Goal: Task Accomplishment & Management: Use online tool/utility

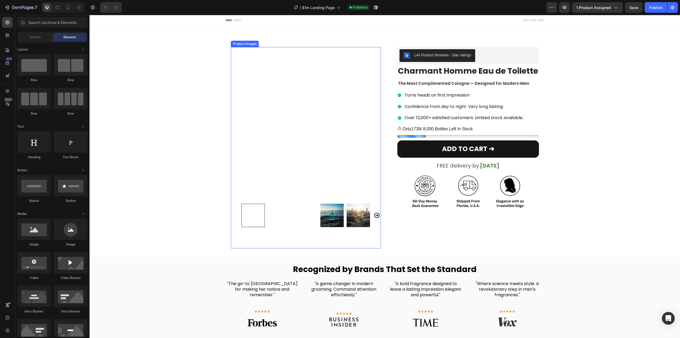
scroll to position [159, 0]
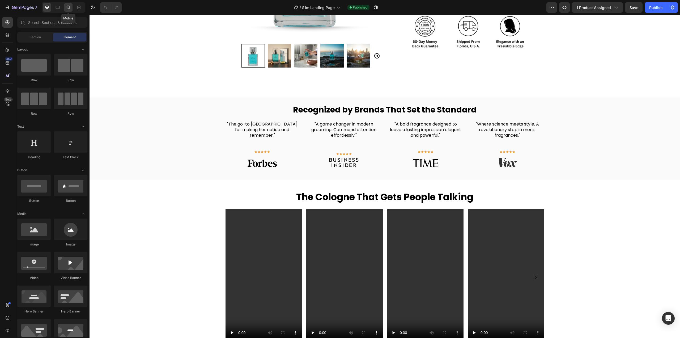
click at [67, 8] on icon at bounding box center [68, 7] width 5 height 5
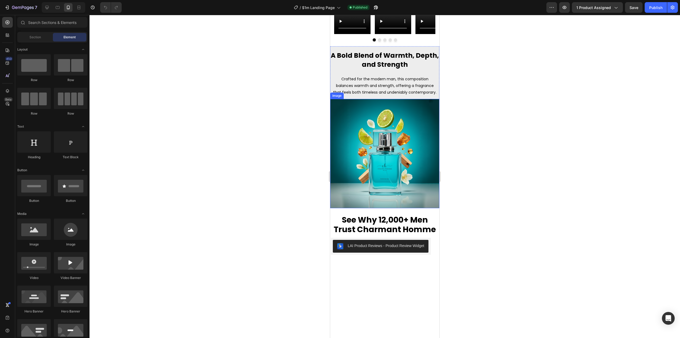
scroll to position [372, 0]
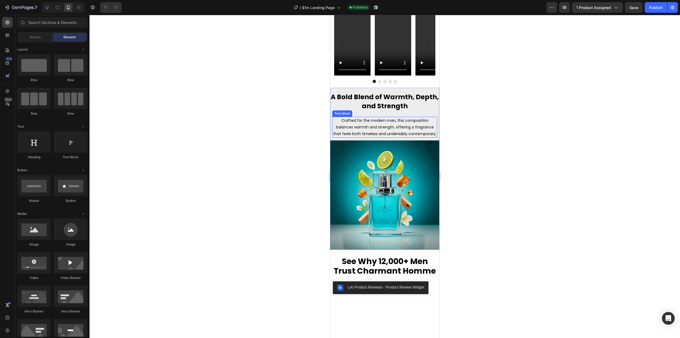
click at [375, 128] on p "Crafted for the modern man, this composition balances warmth and strength, offe…" at bounding box center [385, 127] width 104 height 20
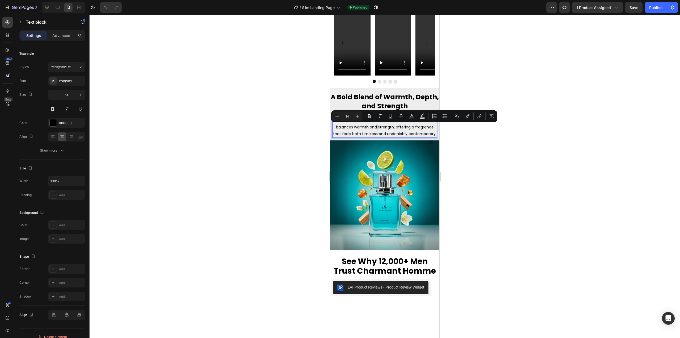
click at [340, 122] on div "Minus 14 Plus Bold Italic Underline Strikethrough Text Color Text Background Co…" at bounding box center [414, 116] width 166 height 12
click at [342, 124] on p "Crafted for the modern man, this composition balances warmth and strength, offe…" at bounding box center [385, 127] width 104 height 20
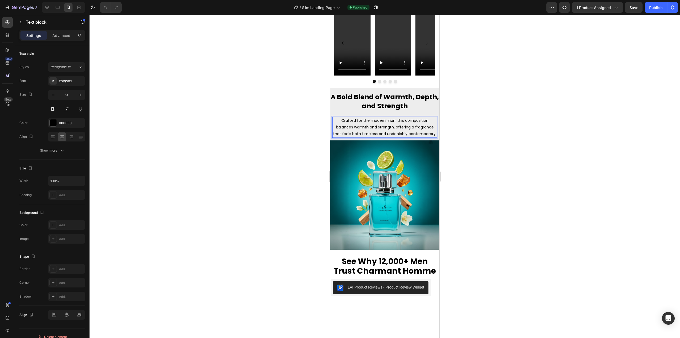
click at [339, 119] on p "Crafted for the modern man, this composition balances warmth and strength, offe…" at bounding box center [385, 127] width 104 height 20
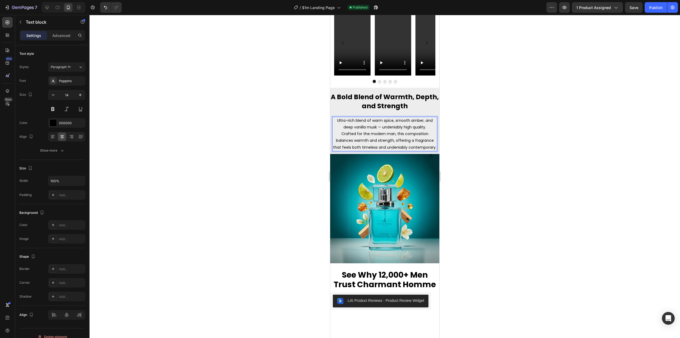
click at [378, 128] on p "Ultra-rich blend of warm spice, smooth amber, and deep vanilla musk — undeniabl…" at bounding box center [385, 123] width 104 height 13
click at [426, 129] on p "Ultra-rich blend of warm spice, smooth amber, and deep vanilla musk, undeniably…" at bounding box center [385, 123] width 104 height 13
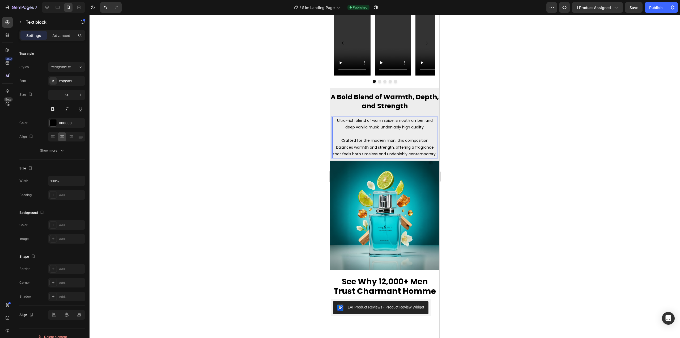
click at [497, 119] on div at bounding box center [385, 176] width 591 height 323
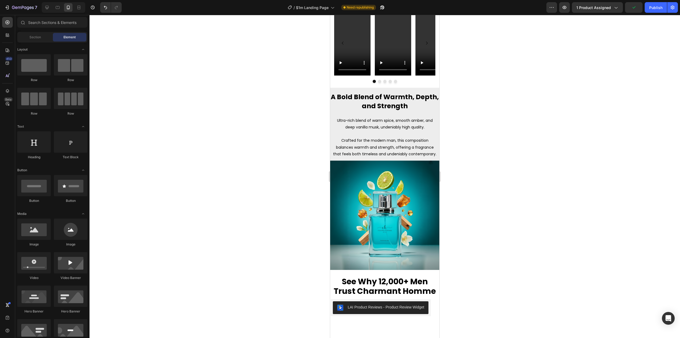
drag, startPoint x: 497, startPoint y: 119, endPoint x: 467, endPoint y: 111, distance: 31.9
click at [467, 111] on div at bounding box center [385, 176] width 591 height 323
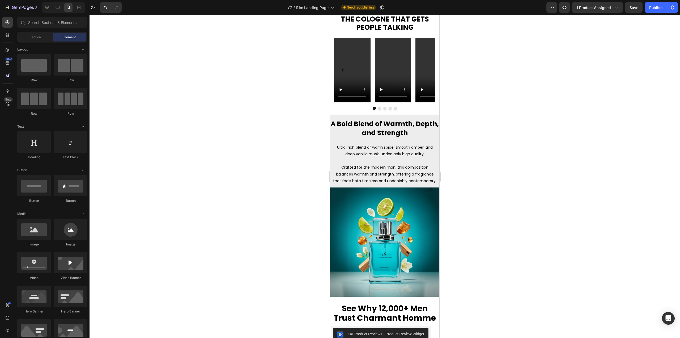
scroll to position [346, 0]
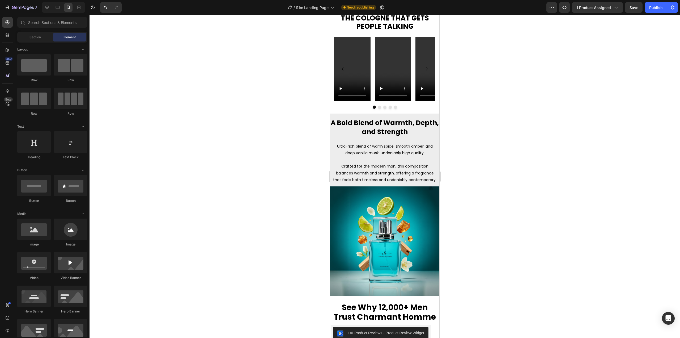
click at [397, 220] on img at bounding box center [384, 240] width 109 height 109
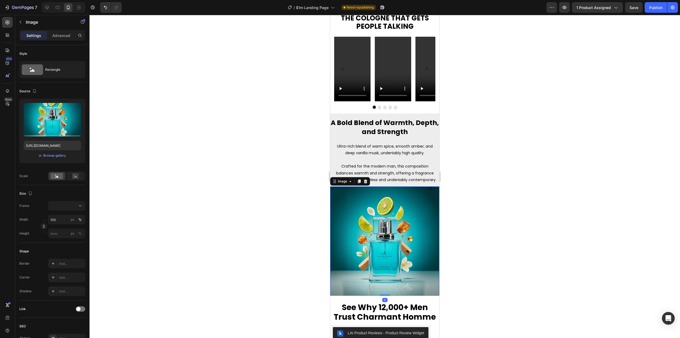
click at [523, 176] on div at bounding box center [385, 176] width 591 height 323
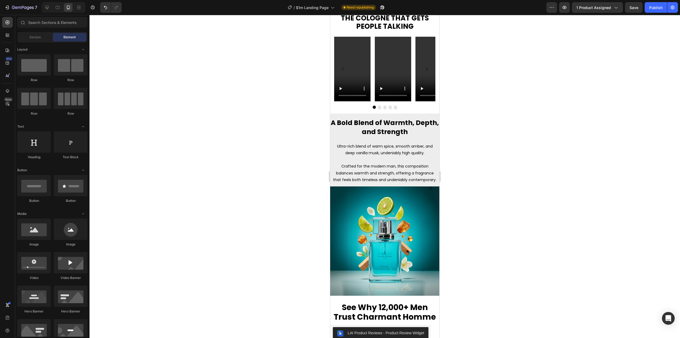
drag, startPoint x: 523, startPoint y: 176, endPoint x: 453, endPoint y: 165, distance: 70.7
click at [480, 170] on div at bounding box center [385, 176] width 591 height 323
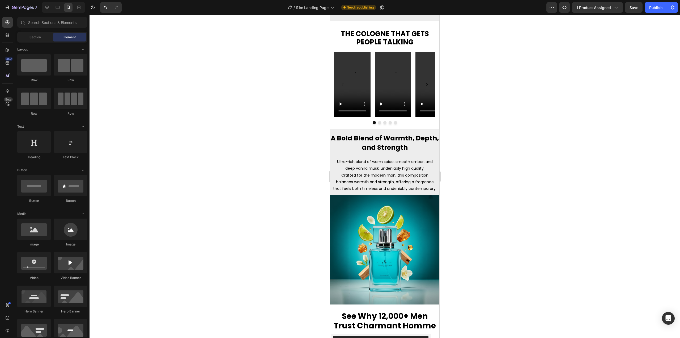
scroll to position [342, 0]
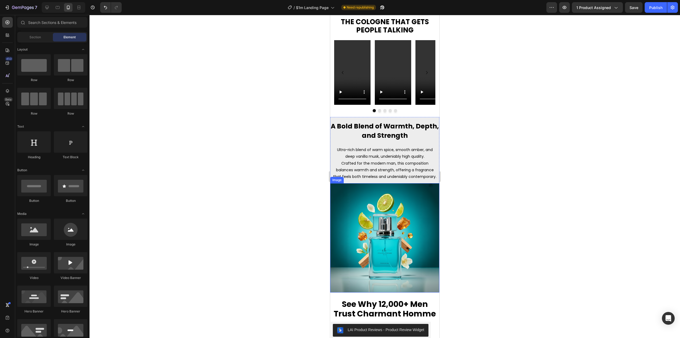
click at [407, 222] on img at bounding box center [384, 237] width 109 height 109
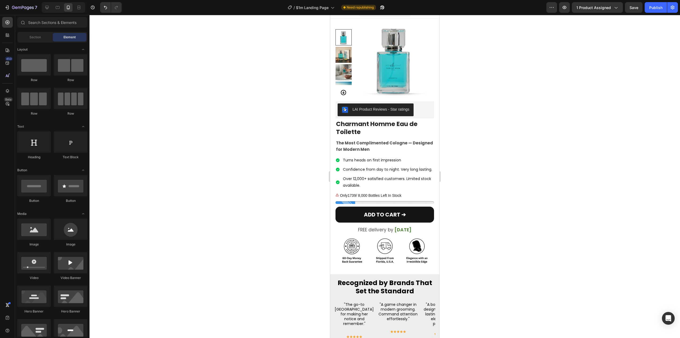
scroll to position [0, 0]
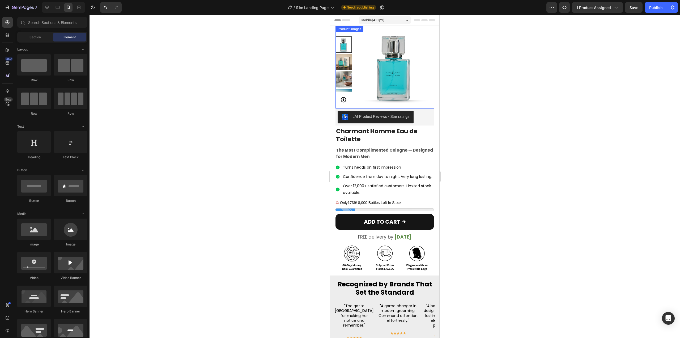
click at [346, 59] on img at bounding box center [344, 62] width 16 height 16
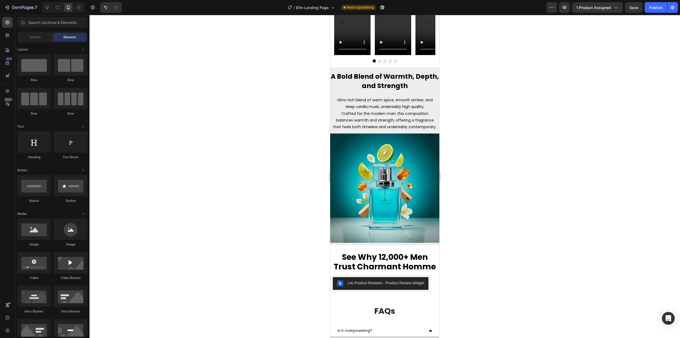
scroll to position [401, 0]
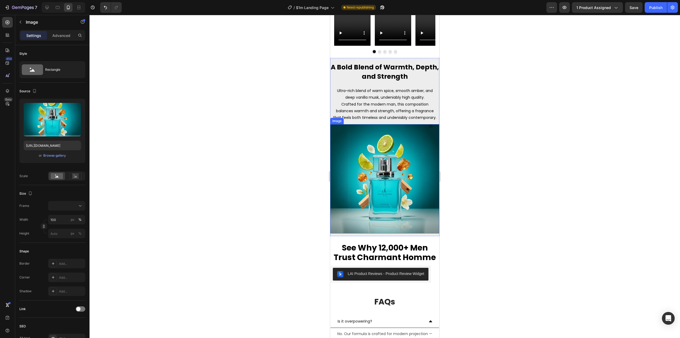
click at [406, 179] on img at bounding box center [384, 178] width 109 height 109
click at [464, 172] on div at bounding box center [385, 176] width 591 height 323
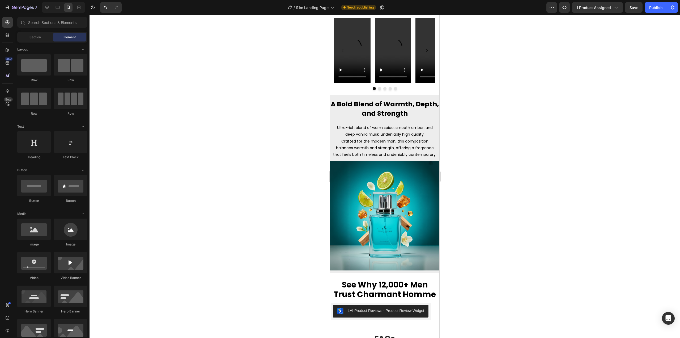
scroll to position [368, 0]
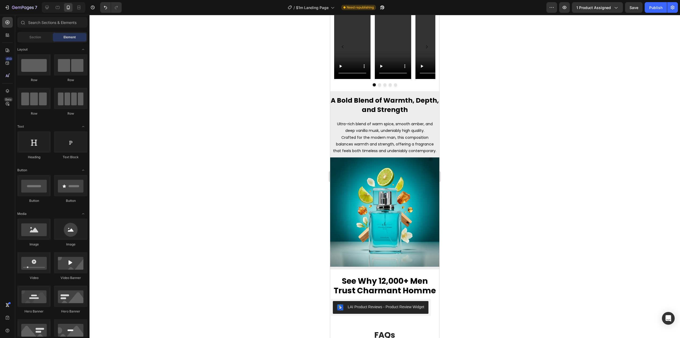
drag, startPoint x: 436, startPoint y: 176, endPoint x: 804, endPoint y: 176, distance: 367.7
drag, startPoint x: 486, startPoint y: 160, endPoint x: 462, endPoint y: 163, distance: 24.4
click at [463, 163] on div at bounding box center [385, 176] width 591 height 323
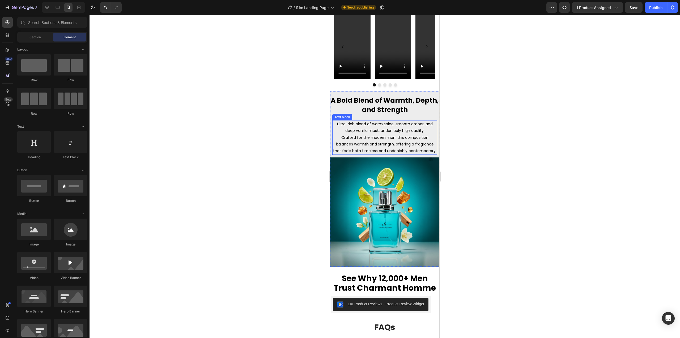
click at [425, 133] on p "Ultra-rich blend of warm spice, smooth amber, and deep vanilla musk, undeniably…" at bounding box center [385, 127] width 104 height 13
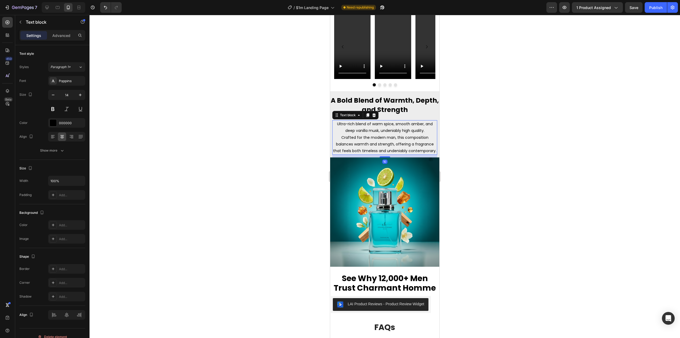
click at [426, 132] on p "Ultra-rich blend of warm spice, smooth amber, and deep vanilla musk, undeniably…" at bounding box center [385, 127] width 104 height 13
drag, startPoint x: 425, startPoint y: 130, endPoint x: 334, endPoint y: 124, distance: 91.6
click at [334, 124] on p "Ultra-rich blend of warm spice, smooth amber, and deep vanilla musk, undeniably…" at bounding box center [385, 127] width 104 height 13
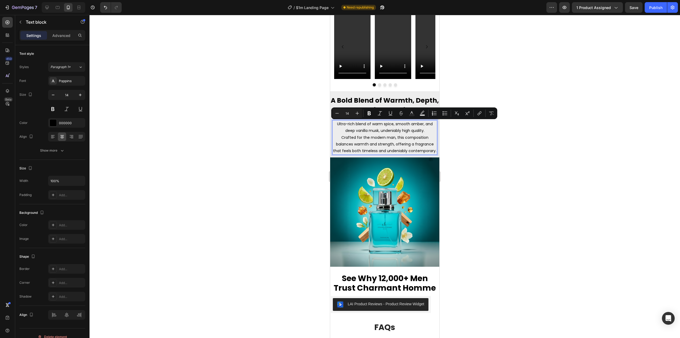
copy p "Ultra-rich blend of warm spice, smooth amber, and deep vanilla musk, undeniably…"
click at [450, 155] on div at bounding box center [385, 176] width 591 height 323
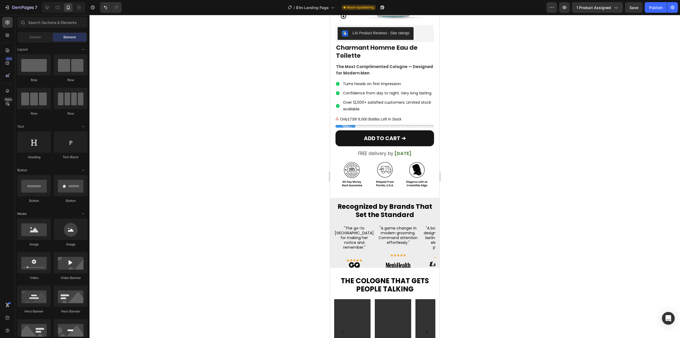
scroll to position [61, 0]
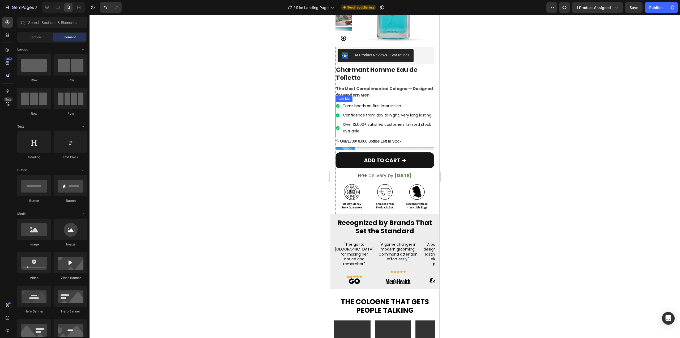
click at [392, 134] on p "Over 12,000+ satisfied customers. Limited stock available." at bounding box center [388, 127] width 90 height 13
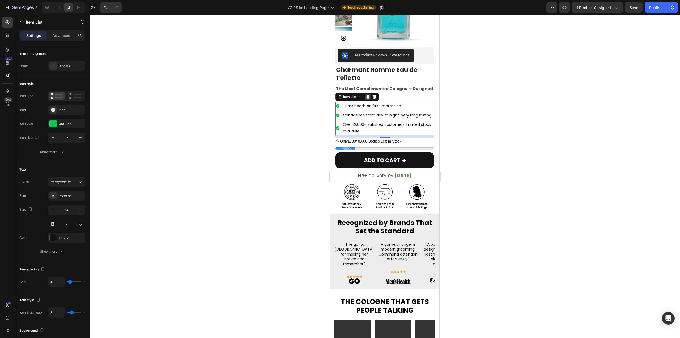
click at [369, 97] on icon at bounding box center [368, 97] width 3 height 4
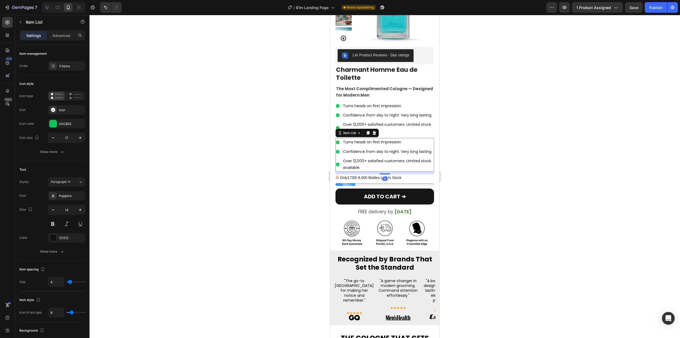
click at [370, 155] on p "Confidence from day to night. Very long lasting." at bounding box center [388, 151] width 90 height 7
click at [359, 171] on p "Over 12,000+ satisfied customers. Limited stock available." at bounding box center [388, 164] width 90 height 13
click at [359, 155] on p "Confidence from day to night. Very long lasting." at bounding box center [388, 151] width 90 height 7
click at [343, 156] on div "Confidence from day to night. Very long lasting." at bounding box center [388, 151] width 92 height 8
click at [338, 153] on icon at bounding box center [338, 152] width 4 height 4
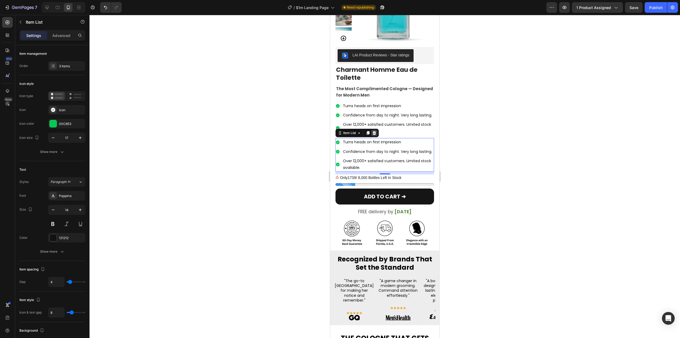
click at [373, 135] on icon at bounding box center [374, 133] width 4 height 4
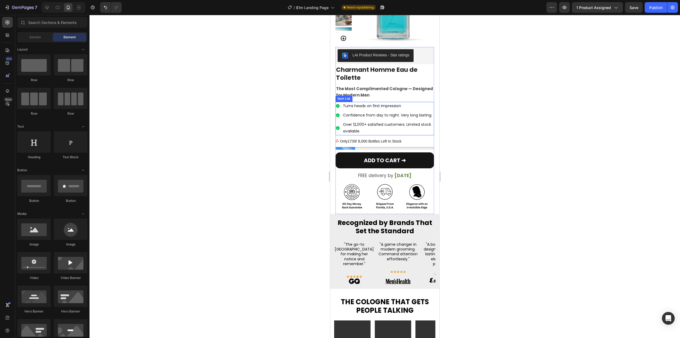
click at [370, 134] on p "Over 12,000+ satisfied customers. Limited stock available." at bounding box center [388, 127] width 90 height 13
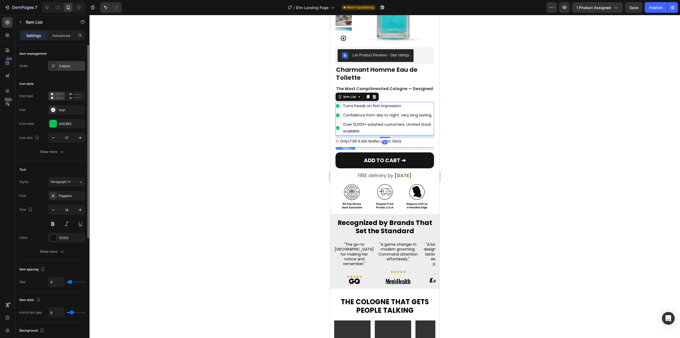
click at [58, 67] on div "3 items" at bounding box center [66, 66] width 37 height 10
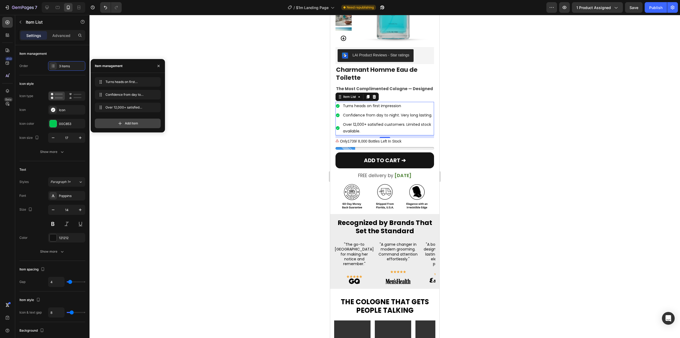
click at [113, 124] on div "Add item" at bounding box center [128, 123] width 66 height 10
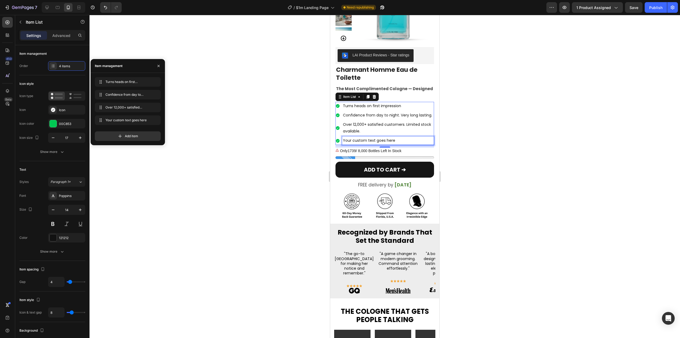
click at [365, 145] on div "Your custom text goes here" at bounding box center [388, 140] width 92 height 8
click at [365, 144] on p "Your custom text goes here" at bounding box center [388, 140] width 90 height 7
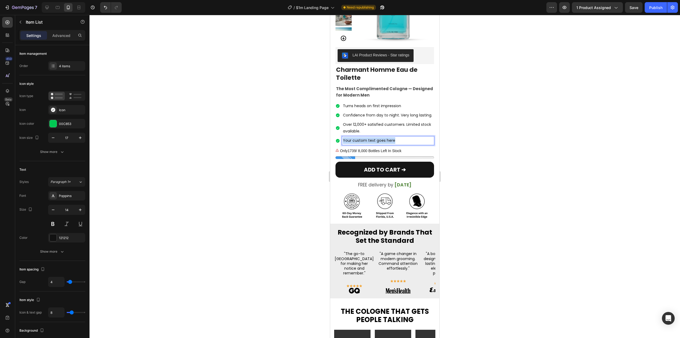
click at [365, 144] on p "Your custom text goes here" at bounding box center [388, 140] width 90 height 7
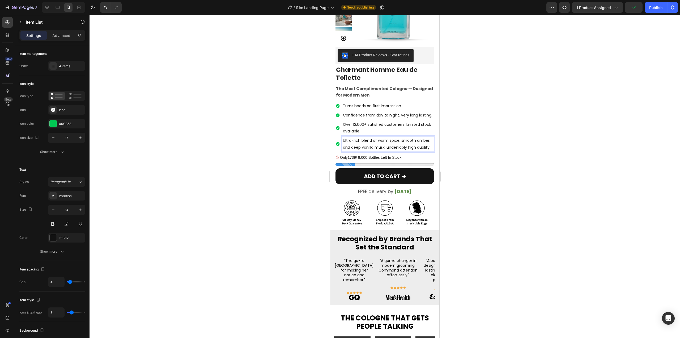
click at [507, 151] on div at bounding box center [385, 176] width 591 height 323
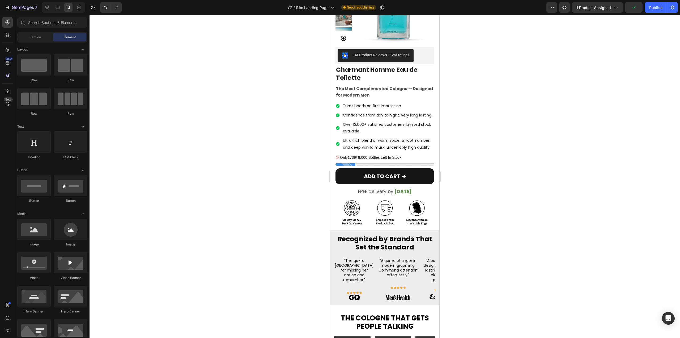
drag, startPoint x: 507, startPoint y: 151, endPoint x: 475, endPoint y: 143, distance: 33.6
click at [476, 143] on div at bounding box center [385, 176] width 591 height 323
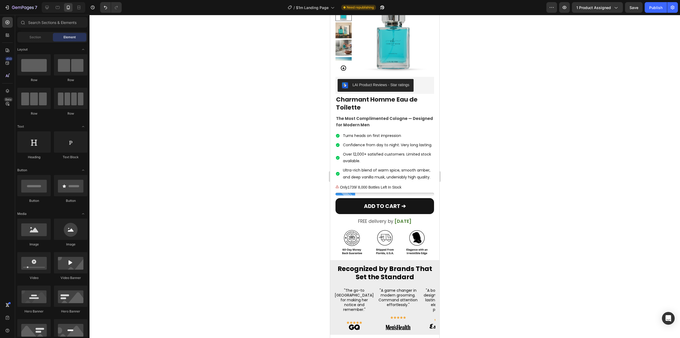
scroll to position [18, 0]
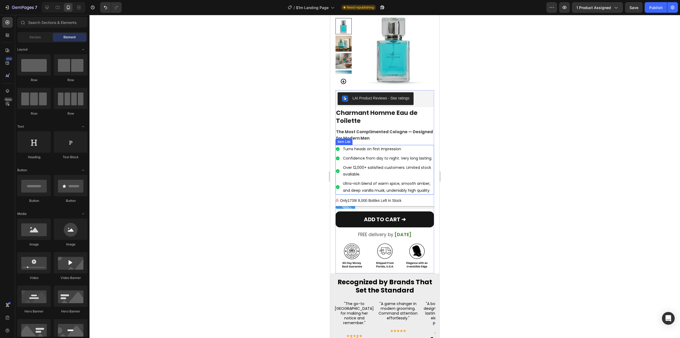
click at [358, 193] on p "Ultra-rich blend of warm spice, smooth amber, and deep vanilla musk, undeniably…" at bounding box center [388, 186] width 90 height 13
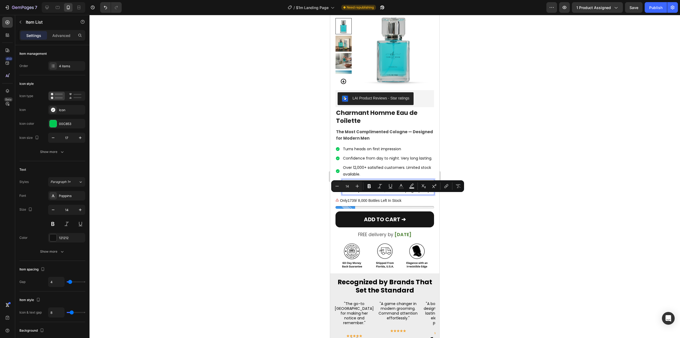
drag, startPoint x: 374, startPoint y: 202, endPoint x: 401, endPoint y: 198, distance: 27.6
click at [401, 193] on p "Ultra-rich blend of warm spice, smooth amber, and deep vanilla musk, undeniably…" at bounding box center [388, 186] width 90 height 13
click at [353, 191] on p "Ultra-rich blend of warm spice, smooth amber, and deep vanilla musk" at bounding box center [388, 186] width 90 height 13
click at [493, 169] on div at bounding box center [385, 176] width 591 height 323
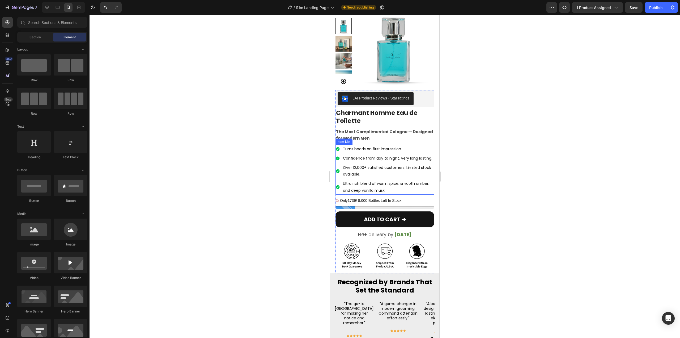
click at [373, 192] on p "Ultra rich blend of warm spice, smooth amber, and deep vanilla musk" at bounding box center [388, 186] width 90 height 13
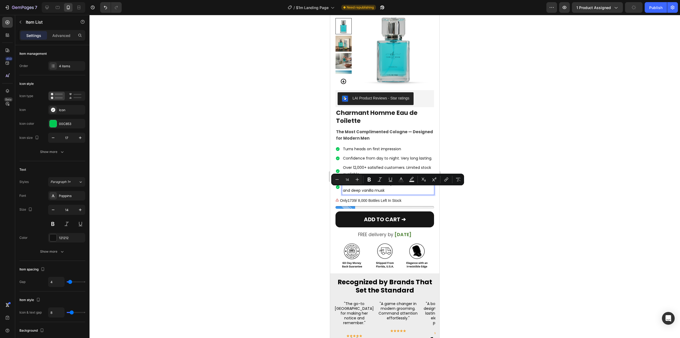
click at [382, 148] on p "Turns heads on first impression" at bounding box center [388, 149] width 90 height 7
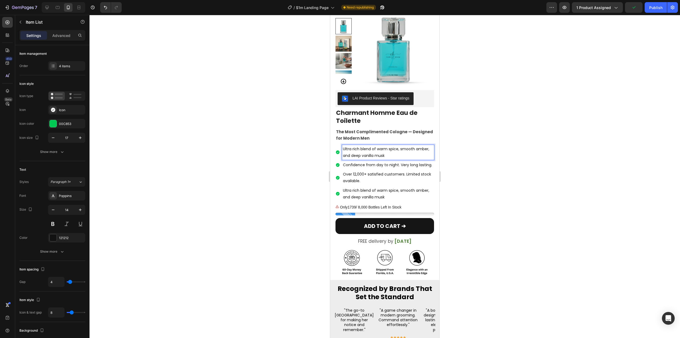
click at [397, 200] on p "Ultra rich blend of warm spice, smooth amber, and deep vanilla musk" at bounding box center [388, 193] width 90 height 13
click at [463, 169] on div at bounding box center [385, 176] width 591 height 323
click at [399, 200] on p "Ultra rich blend of warm spice, smooth amber, and deep vanilla musk" at bounding box center [388, 193] width 90 height 13
click at [383, 166] on p "Confidence from day to night. Very long lasting." at bounding box center [388, 165] width 90 height 7
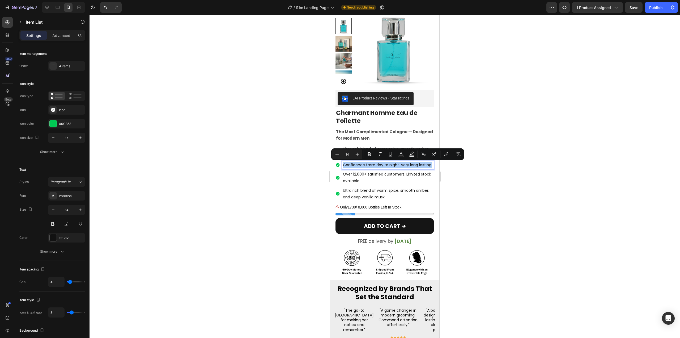
click at [479, 153] on div at bounding box center [385, 176] width 591 height 323
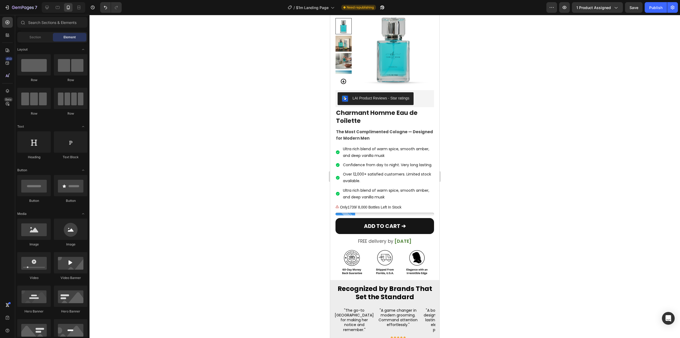
click at [408, 200] on p "Ultra rich blend of warm spice, smooth amber, and deep vanilla musk" at bounding box center [388, 193] width 90 height 13
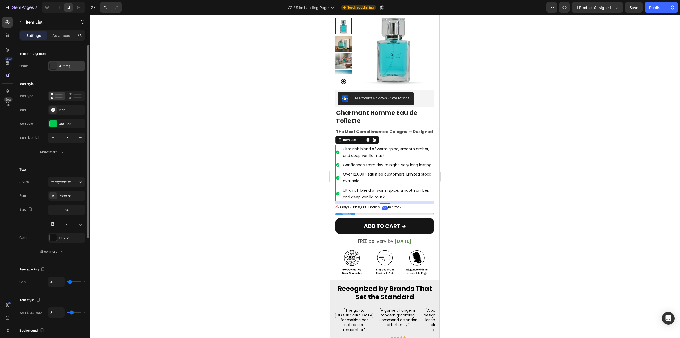
click at [62, 66] on div "4 items" at bounding box center [71, 66] width 25 height 5
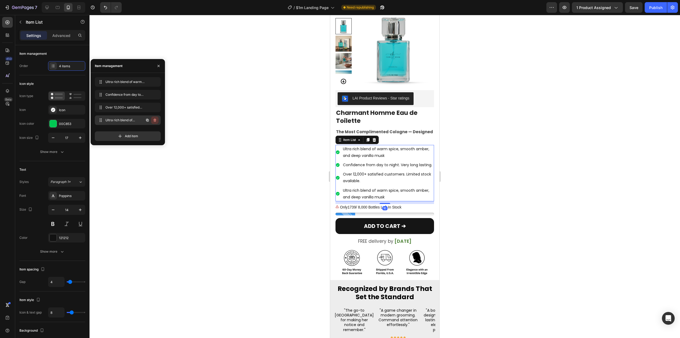
click at [154, 120] on icon "button" at bounding box center [155, 120] width 4 height 4
click at [154, 120] on div "Delete" at bounding box center [151, 120] width 10 height 5
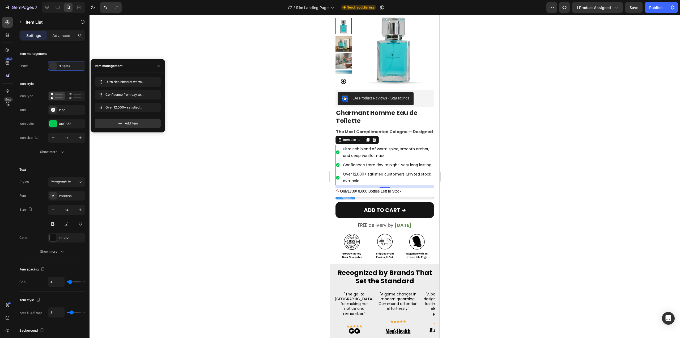
click at [242, 120] on div at bounding box center [385, 176] width 591 height 323
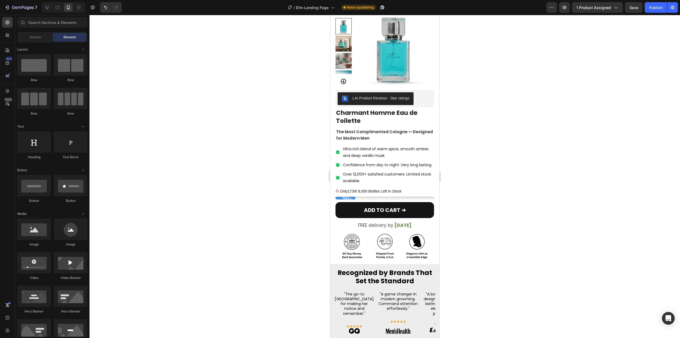
click at [497, 121] on div at bounding box center [385, 176] width 591 height 323
drag, startPoint x: 497, startPoint y: 121, endPoint x: 470, endPoint y: 103, distance: 32.8
click at [475, 104] on div at bounding box center [385, 176] width 591 height 323
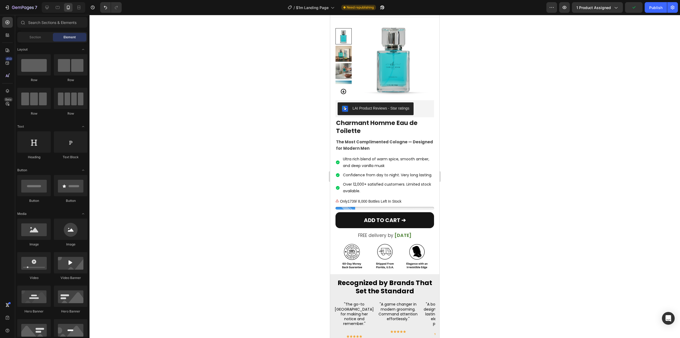
scroll to position [0, 0]
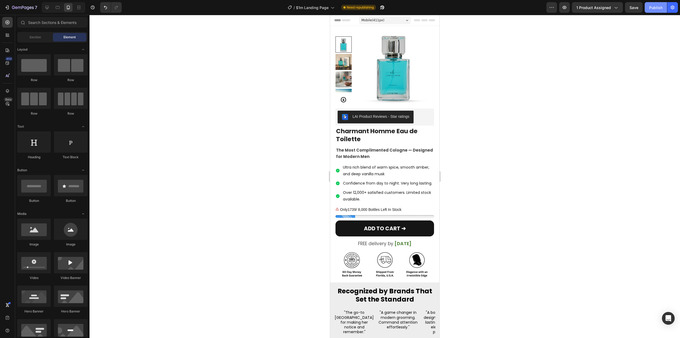
click at [654, 7] on div "Publish" at bounding box center [655, 8] width 13 height 6
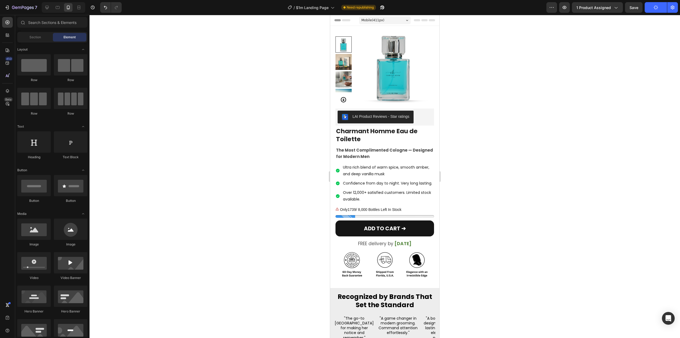
drag, startPoint x: 438, startPoint y: 61, endPoint x: 774, endPoint y: 63, distance: 335.6
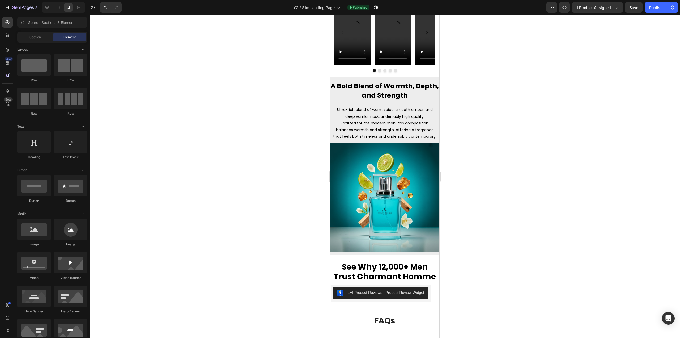
scroll to position [381, 0]
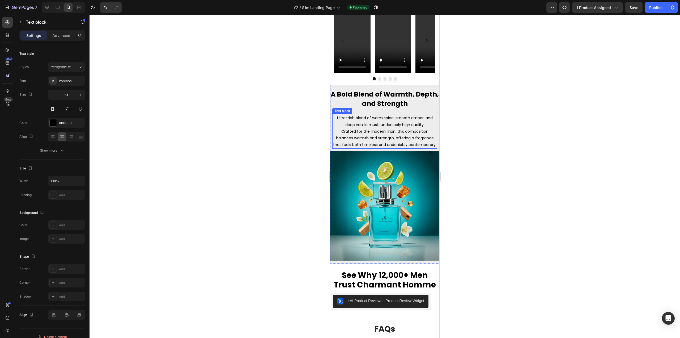
click at [367, 118] on p "Ultra-rich blend of warm spice, smooth amber, and deep vanilla musk, undeniably…" at bounding box center [385, 121] width 104 height 13
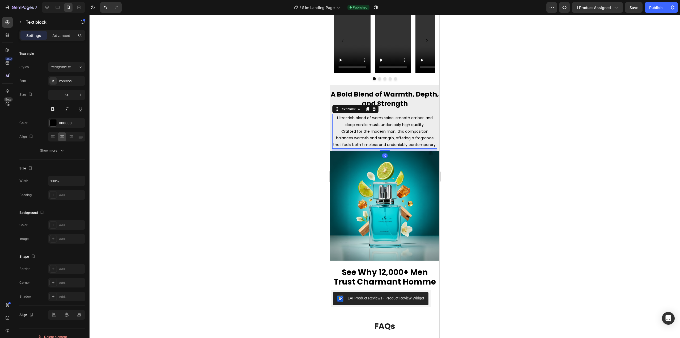
click at [396, 126] on p "Ultra-rich blend of warm spice, smooth amber, and deep vanilla musk, undeniably…" at bounding box center [385, 121] width 104 height 13
click at [428, 125] on p "Ultra-rich blend of warm spice, smooth amber, and deep vanilla musk, undeniably…" at bounding box center [385, 121] width 104 height 13
click at [476, 146] on div at bounding box center [385, 176] width 591 height 323
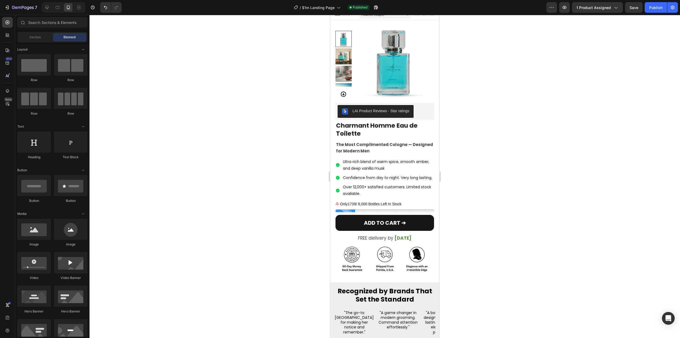
scroll to position [4, 0]
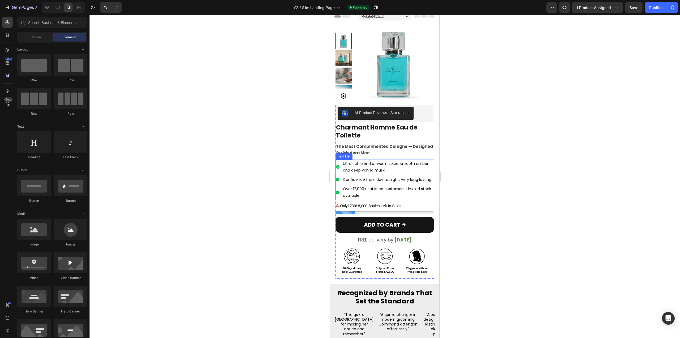
click at [376, 170] on p "Ultra rich blend of warm spice, smooth amber, and deep vanilla musk" at bounding box center [388, 166] width 90 height 13
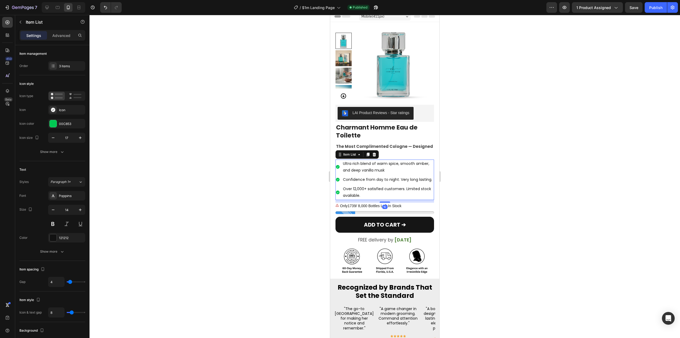
click at [485, 153] on div at bounding box center [385, 176] width 591 height 323
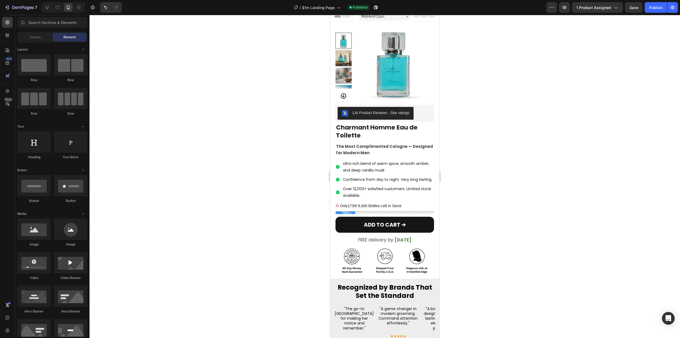
drag, startPoint x: 485, startPoint y: 153, endPoint x: 463, endPoint y: 144, distance: 23.7
click at [463, 144] on div at bounding box center [385, 176] width 591 height 323
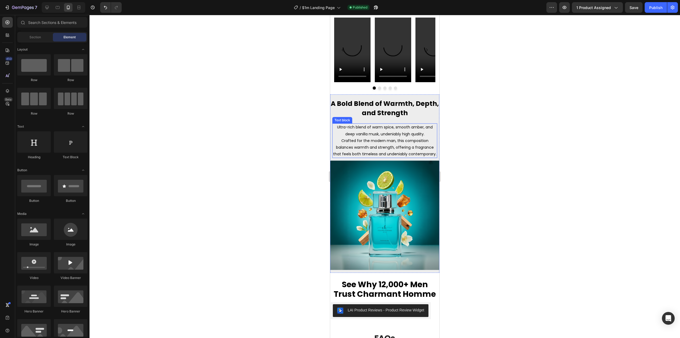
scroll to position [371, 0]
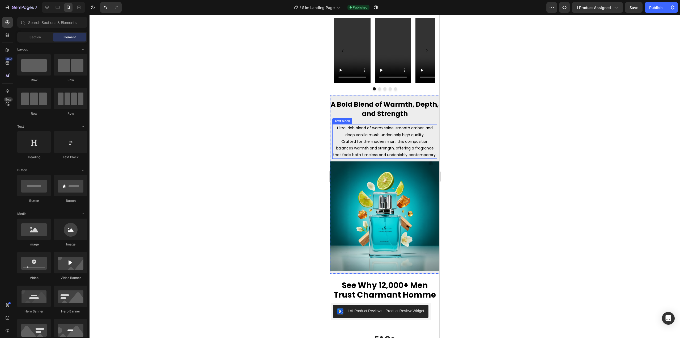
click at [409, 144] on p "Crafted for the modern man, this composition balances warmth and strength, offe…" at bounding box center [385, 148] width 104 height 20
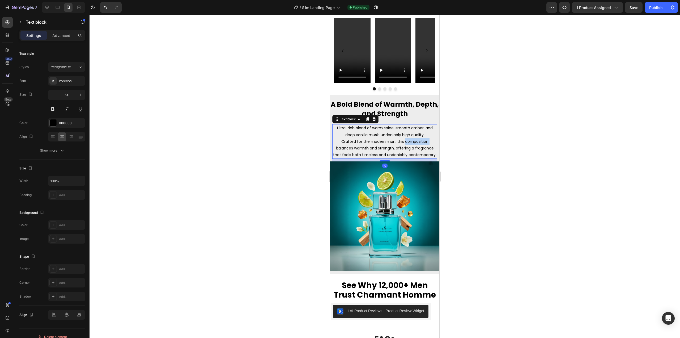
click at [409, 144] on p "Crafted for the modern man, this composition balances warmth and strength, offe…" at bounding box center [385, 148] width 104 height 20
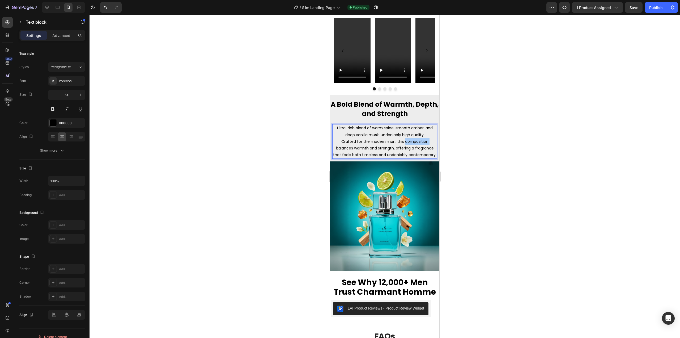
type input "000000"
type input "77"
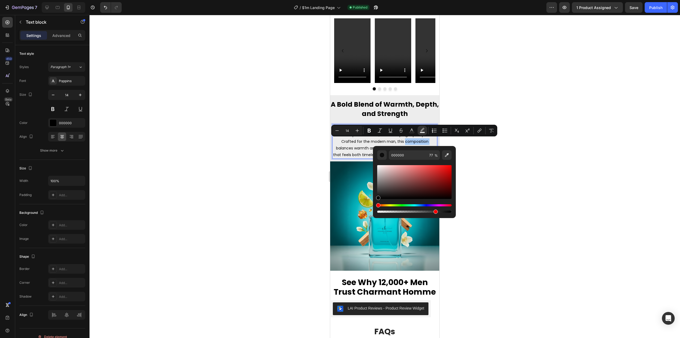
click at [470, 109] on div at bounding box center [385, 176] width 591 height 323
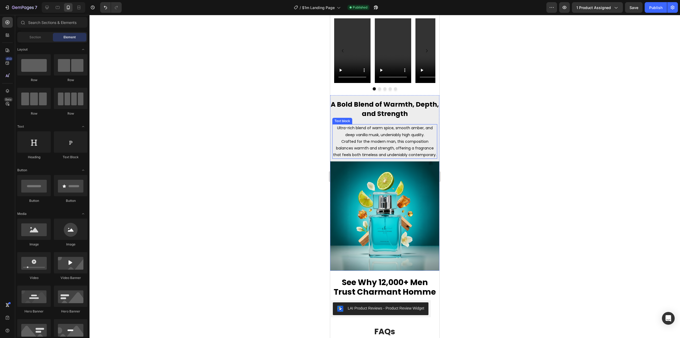
click at [419, 135] on p "Ultra-rich blend of warm spice, smooth amber, and deep vanilla musk, undeniably…" at bounding box center [385, 131] width 104 height 13
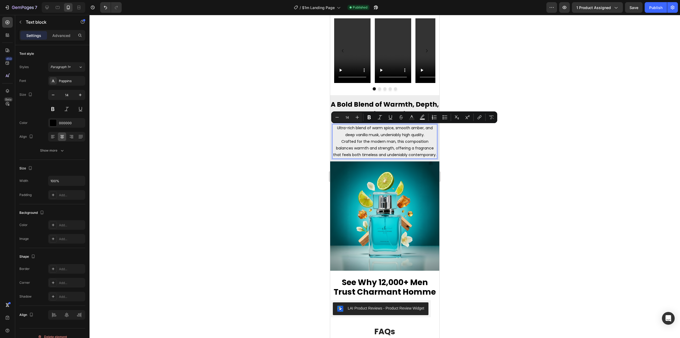
drag, startPoint x: 425, startPoint y: 133, endPoint x: 321, endPoint y: 125, distance: 104.3
click at [330, 125] on html "Mobile ( 411 px) iPhone 13 Mini iPhone 13 Pro iPhone 11 Pro Max iPhone 15 Pro M…" at bounding box center [384, 184] width 109 height 1081
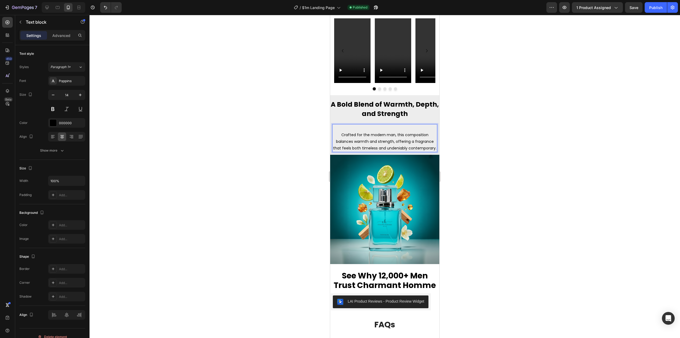
click at [336, 141] on p "Crafted for the modern man, this composition balances warmth and strength, offe…" at bounding box center [385, 142] width 104 height 20
click at [337, 136] on p "Crafted for the modern man, this composition balances warmth and strength, offe…" at bounding box center [385, 142] width 104 height 20
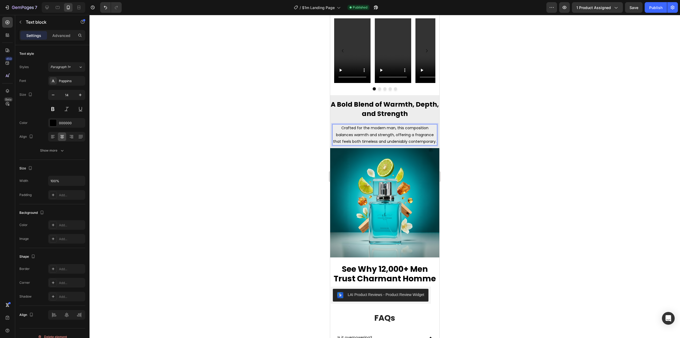
click at [246, 134] on div at bounding box center [385, 176] width 591 height 323
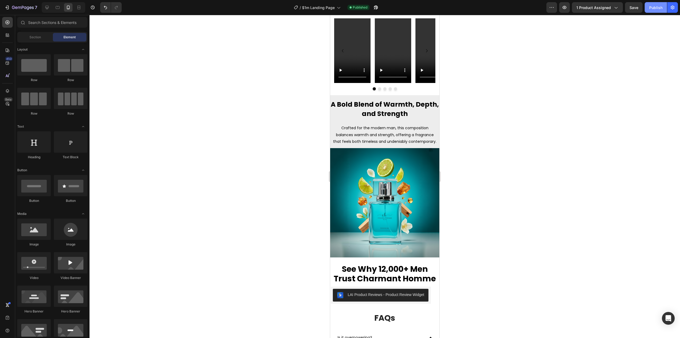
click at [658, 11] on button "Publish" at bounding box center [656, 7] width 22 height 11
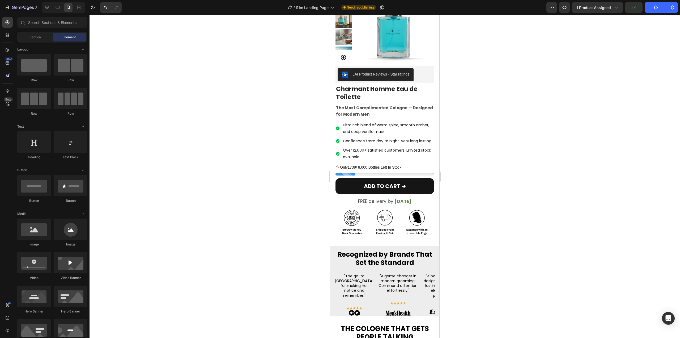
drag, startPoint x: 438, startPoint y: 139, endPoint x: 776, endPoint y: 58, distance: 347.9
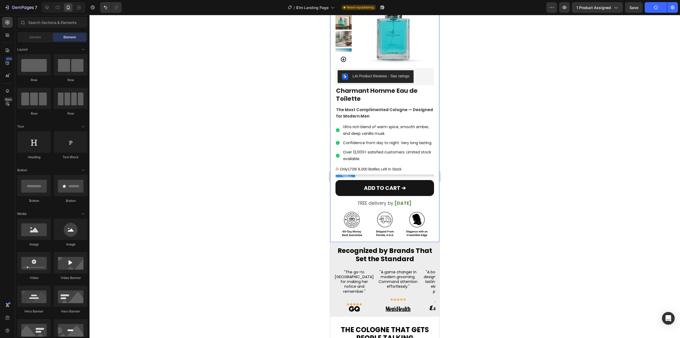
click at [467, 90] on div at bounding box center [385, 176] width 591 height 323
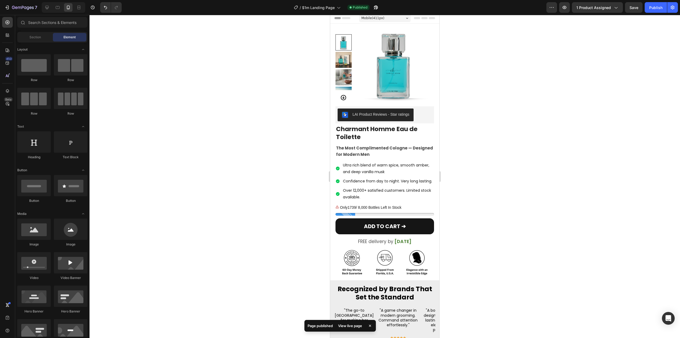
scroll to position [0, 0]
